Goal: Task Accomplishment & Management: Manage account settings

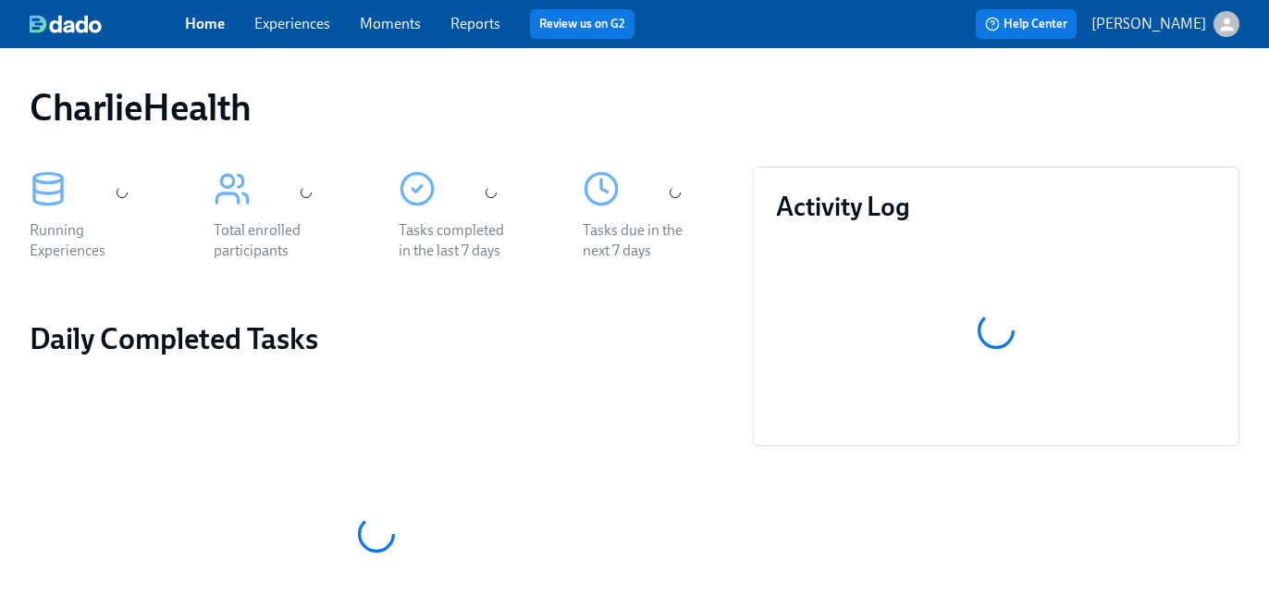
click at [302, 24] on link "Experiences" at bounding box center [292, 24] width 76 height 18
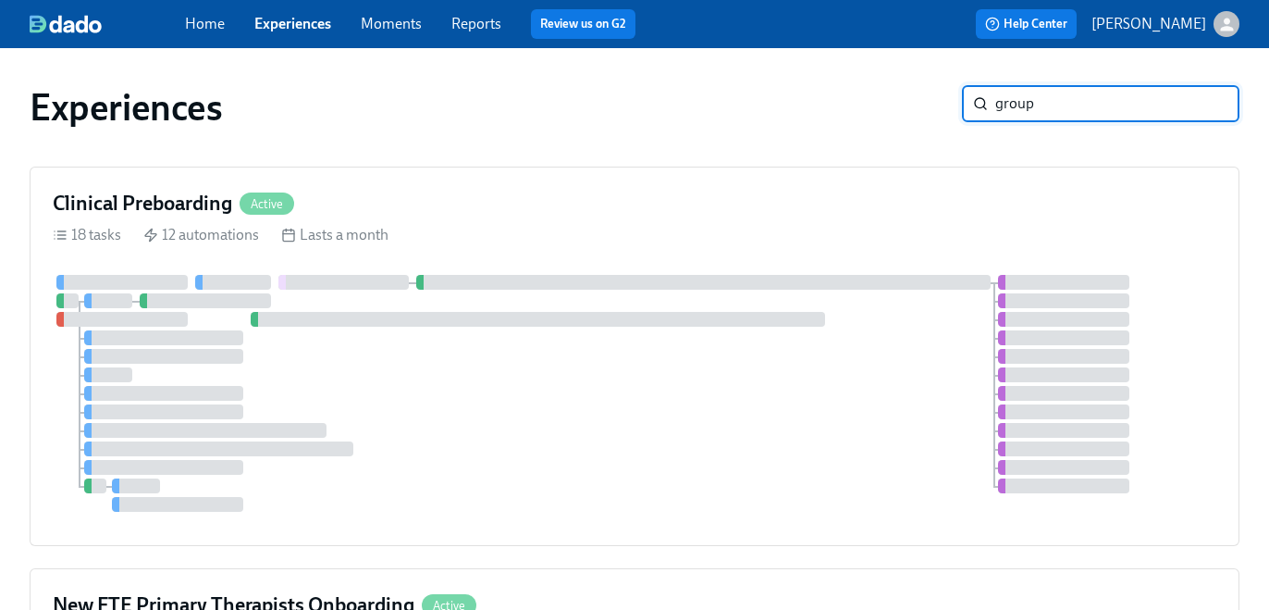
type input "group"
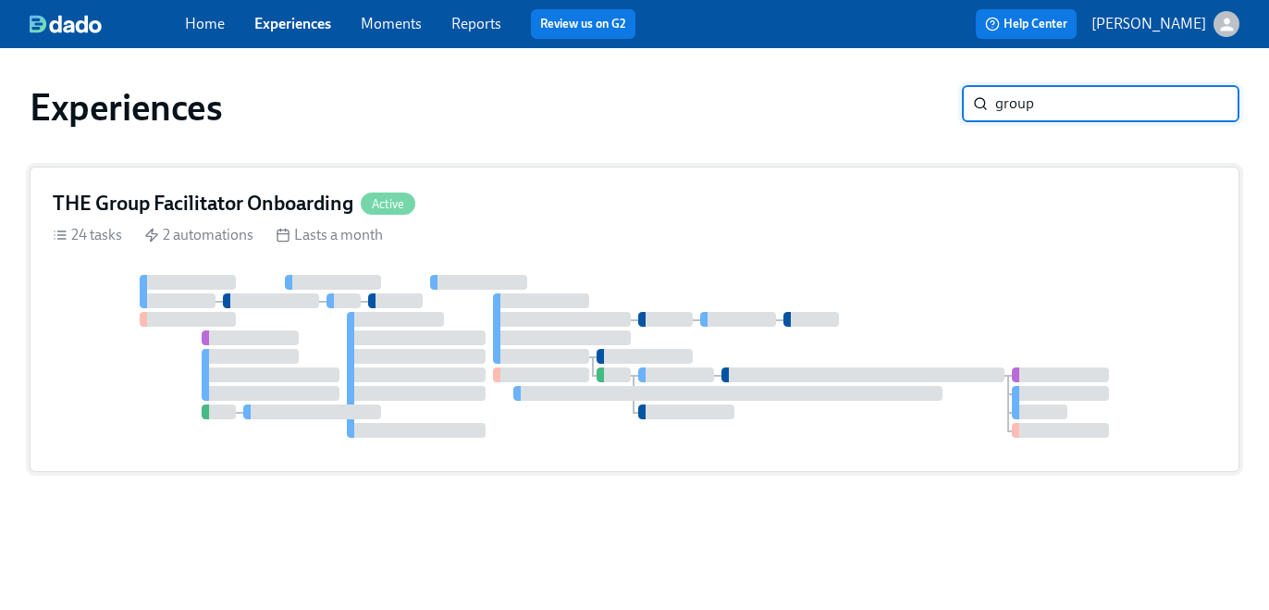
click at [654, 271] on div "THE Group Facilitator Onboarding Active 24 tasks 2 automations Lasts a month" at bounding box center [635, 318] width 1210 height 305
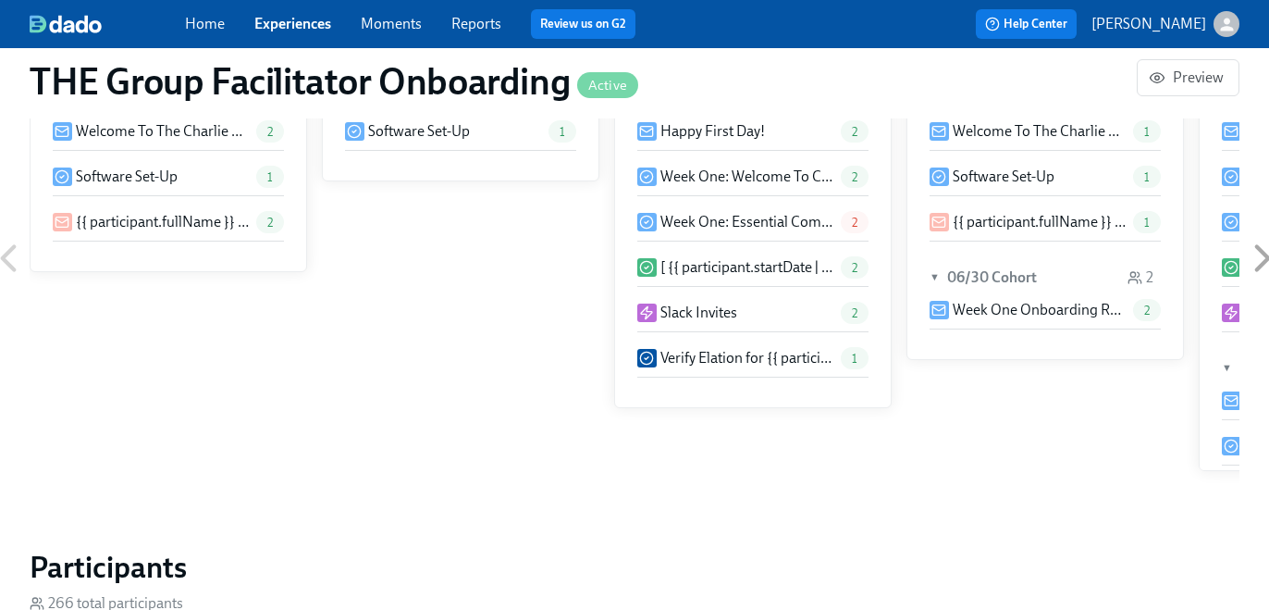
scroll to position [0, 24251]
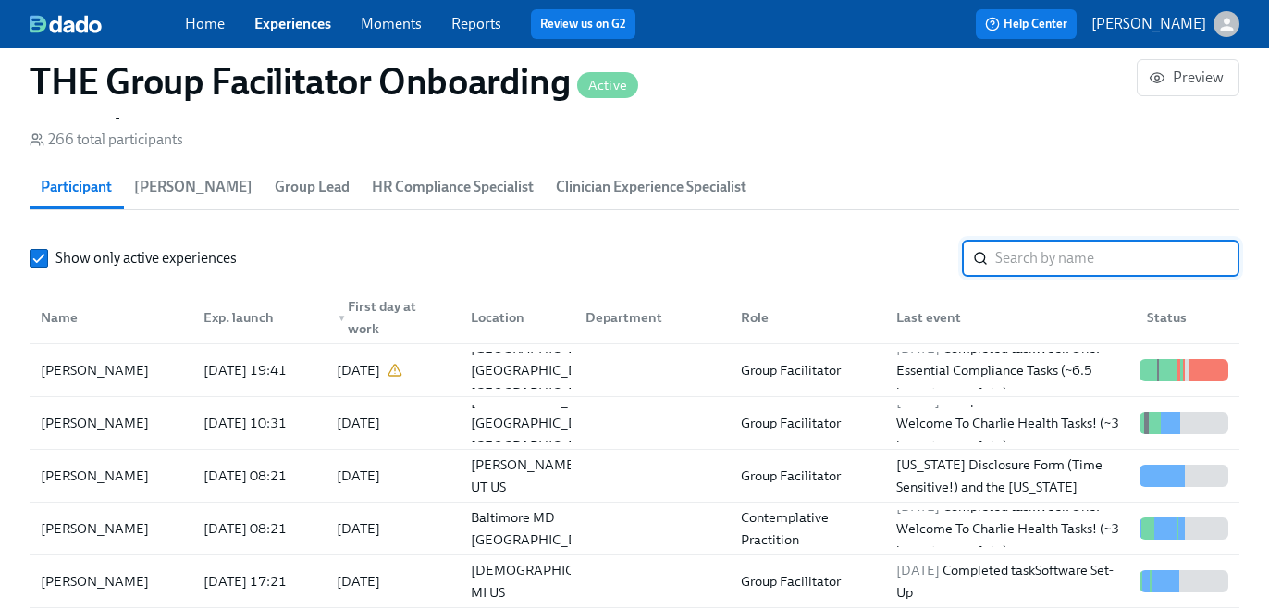
click at [1029, 260] on input "search" at bounding box center [1117, 258] width 244 height 37
paste input "Dania Carter"
type input "Dania Carter"
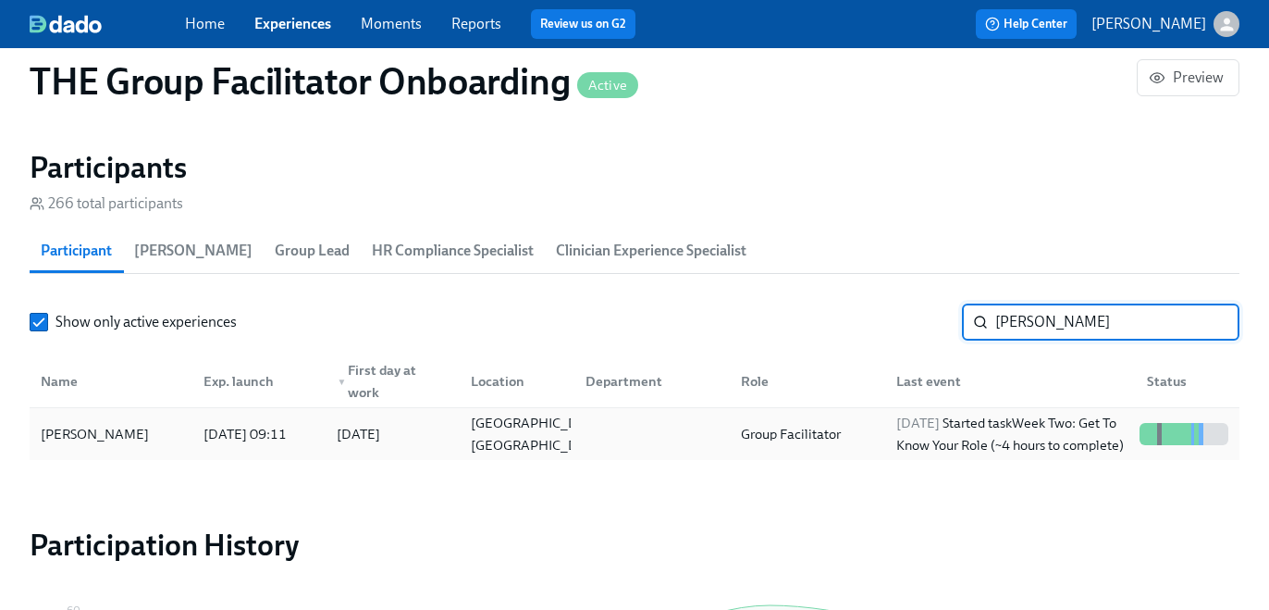
scroll to position [1599, 0]
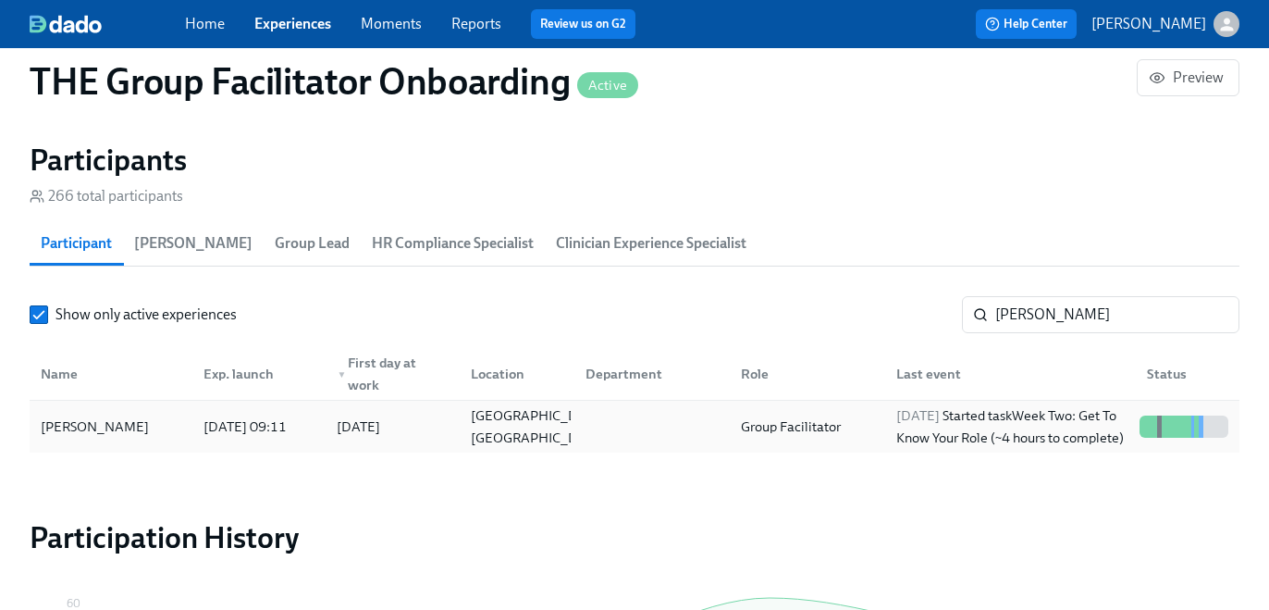
click at [907, 410] on span "2025/10/13" at bounding box center [917, 415] width 43 height 17
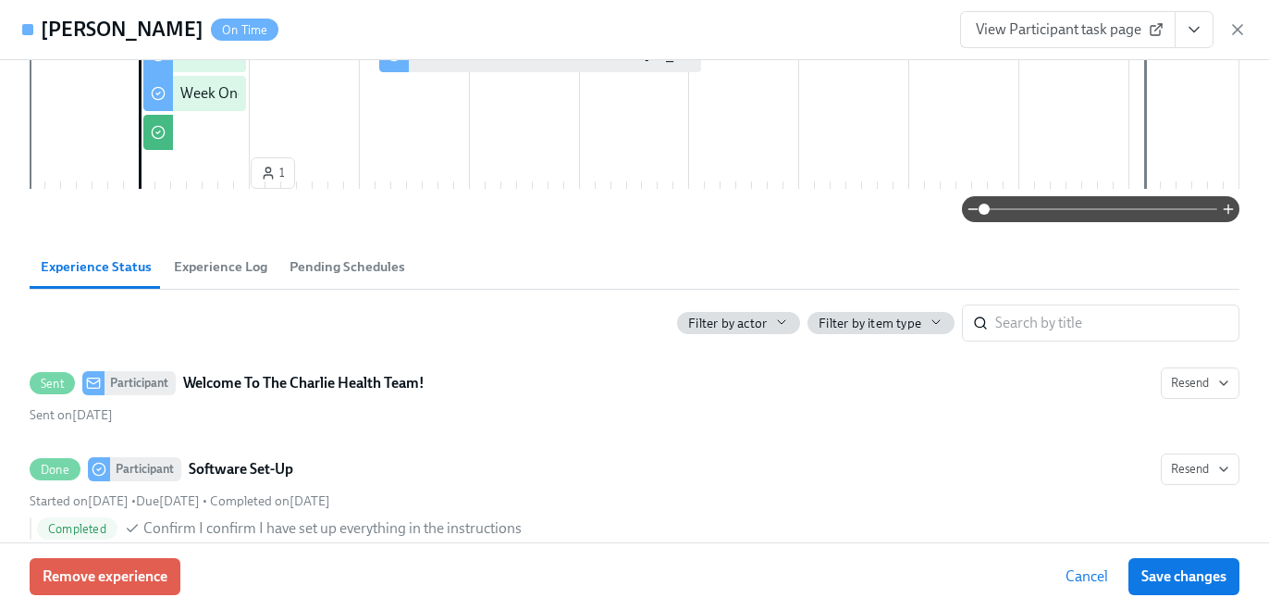
scroll to position [464, 0]
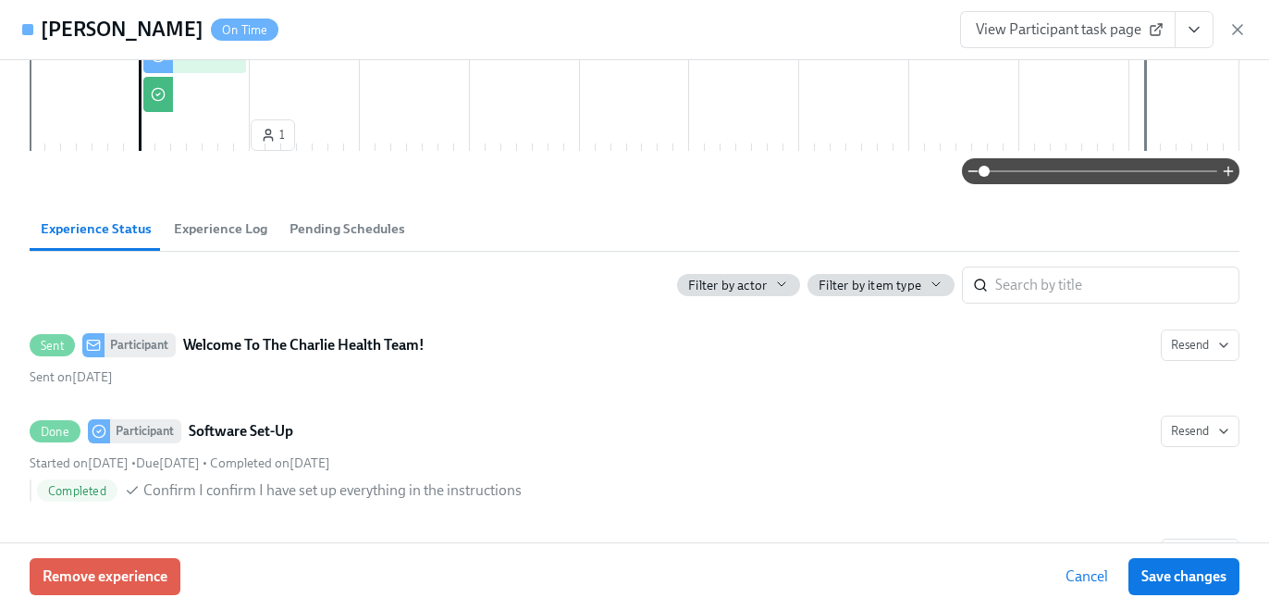
click at [1198, 32] on icon "View task page" at bounding box center [1194, 29] width 18 height 18
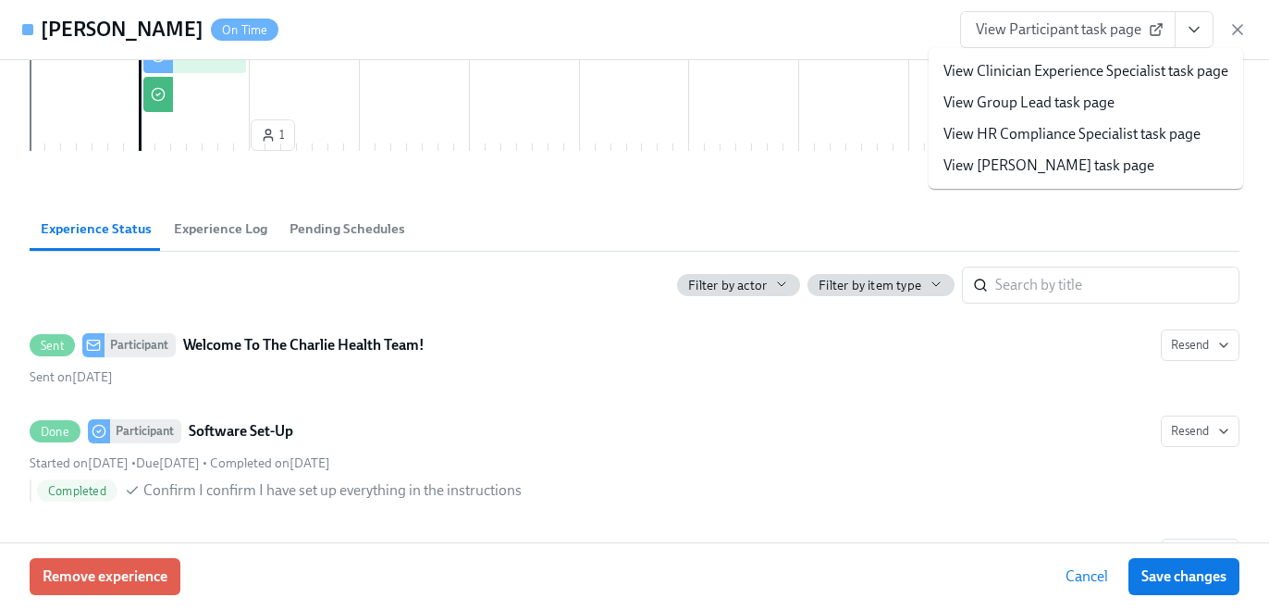
click at [1100, 142] on link "View HR Compliance Specialist task page" at bounding box center [1071, 134] width 257 height 20
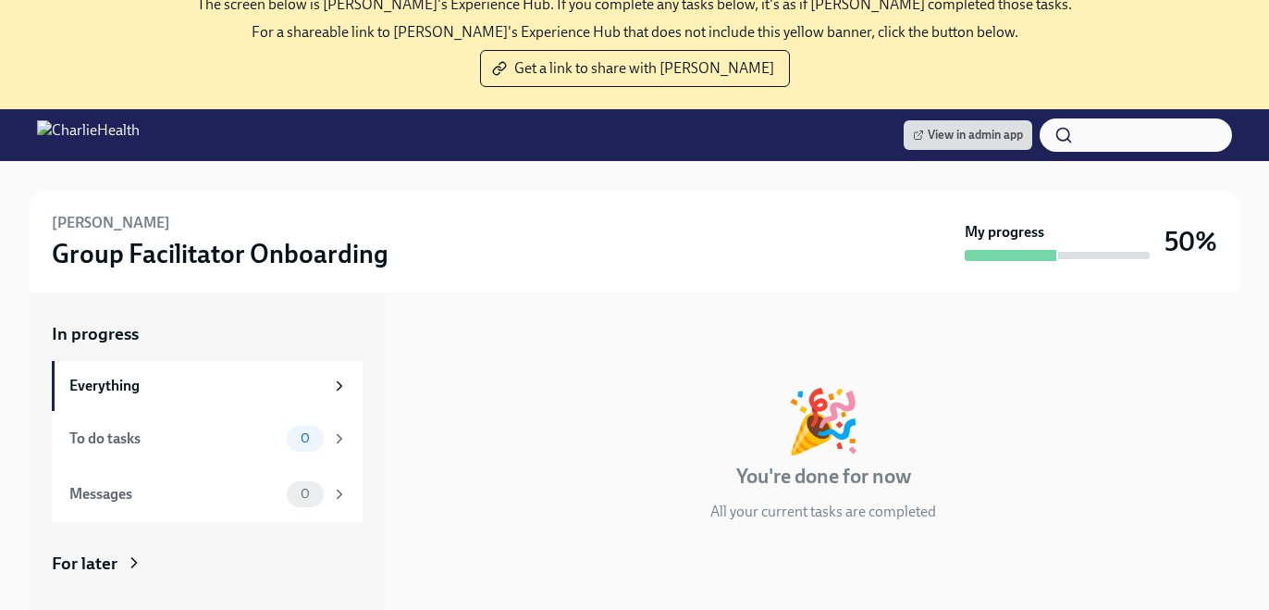
scroll to position [351, 0]
